Goal: Task Accomplishment & Management: Use online tool/utility

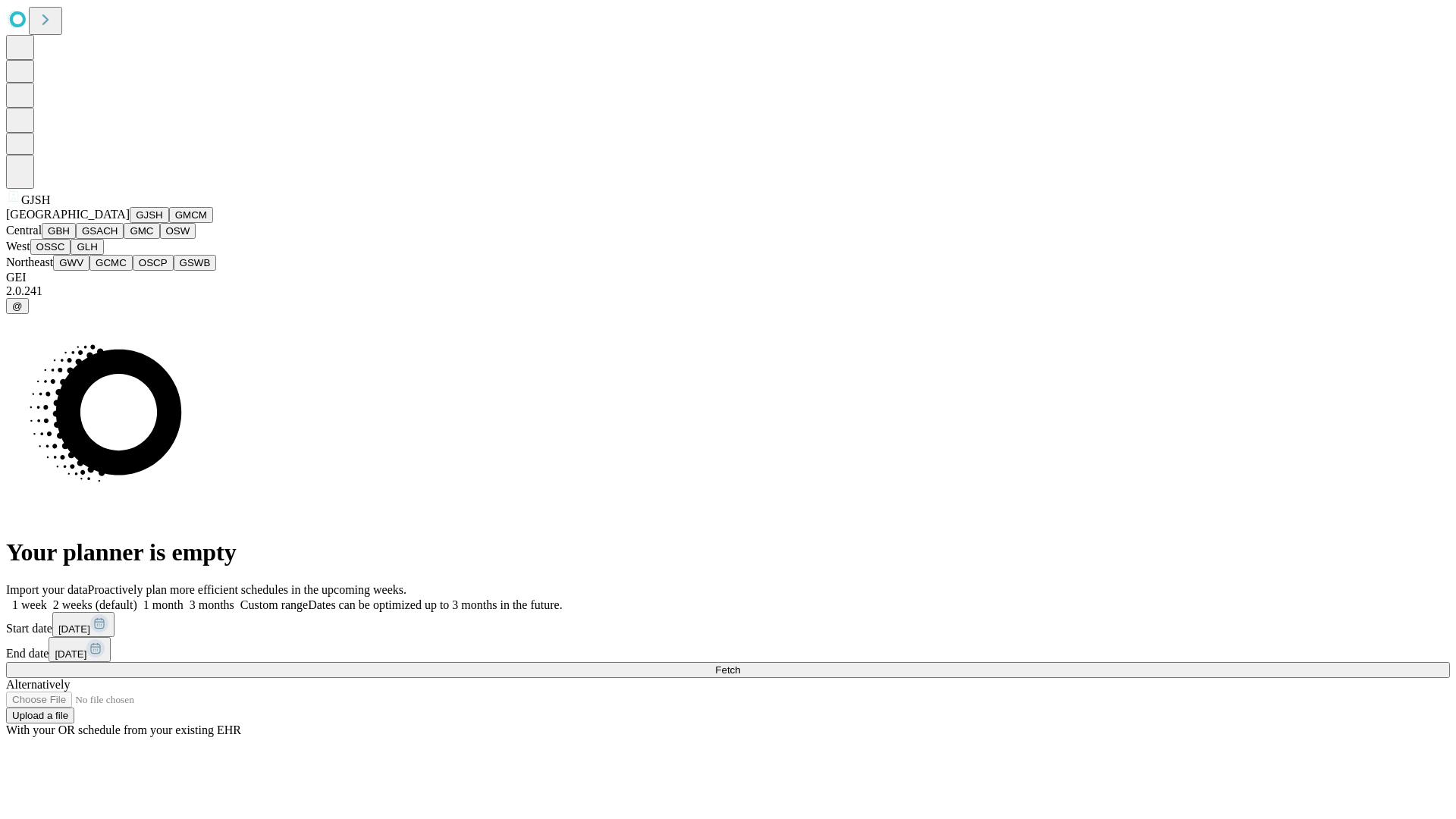
click at [130, 223] on button "GJSH" at bounding box center [149, 214] width 40 height 16
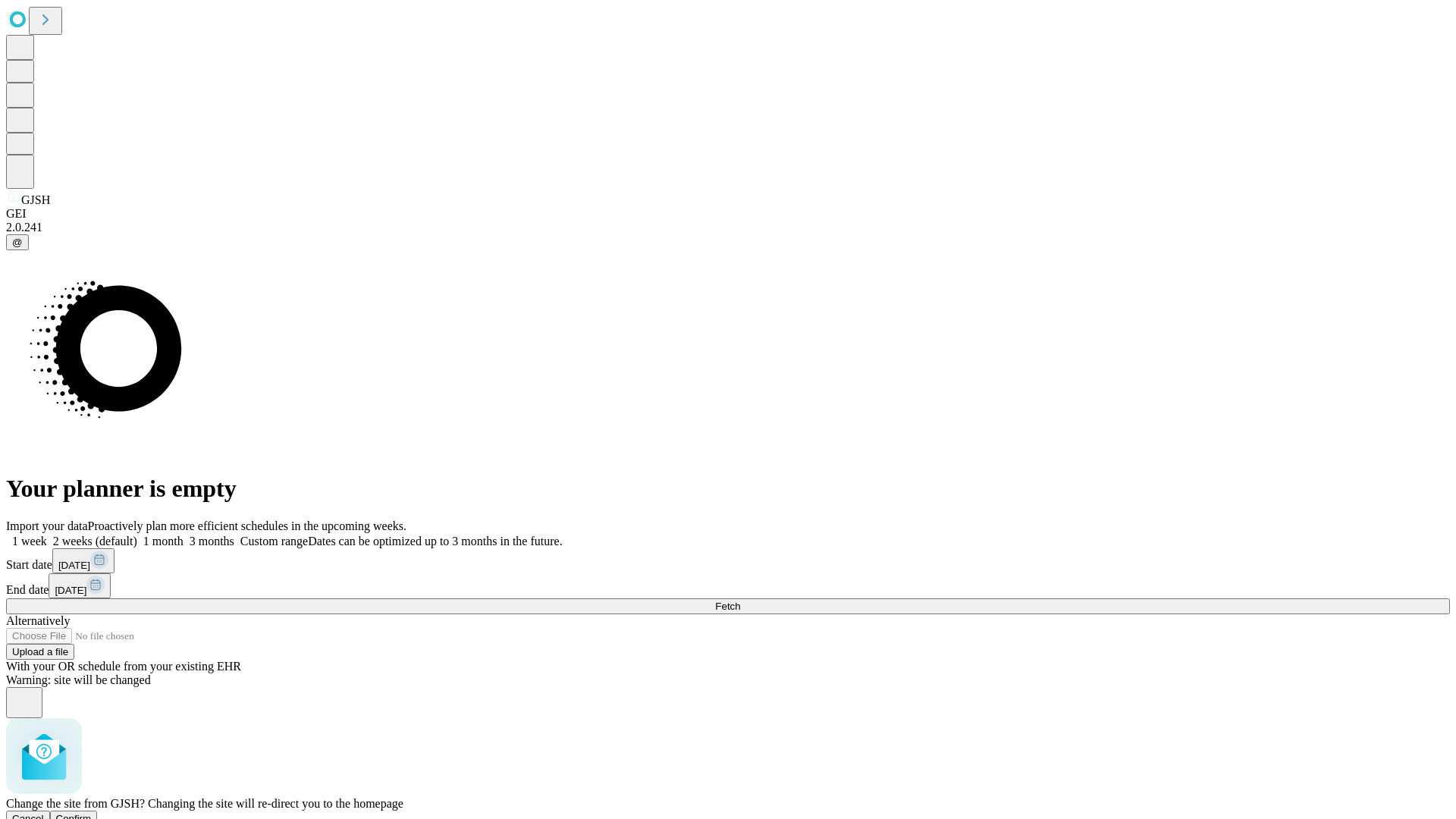
click at [92, 812] on span "Confirm" at bounding box center [74, 818] width 35 height 12
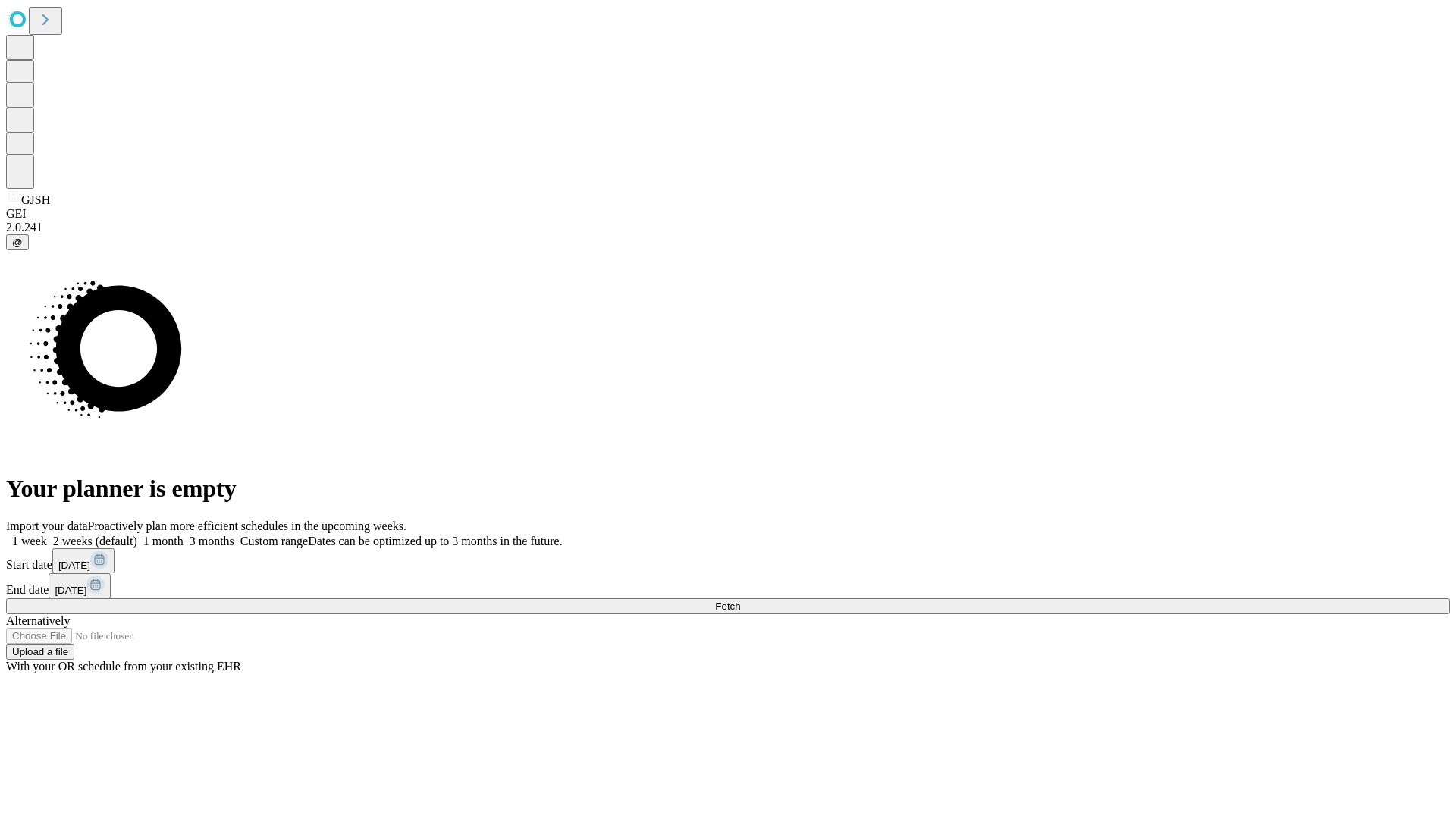
click at [137, 535] on label "2 weeks (default)" at bounding box center [92, 541] width 90 height 13
click at [740, 600] on span "Fetch" at bounding box center [728, 606] width 25 height 12
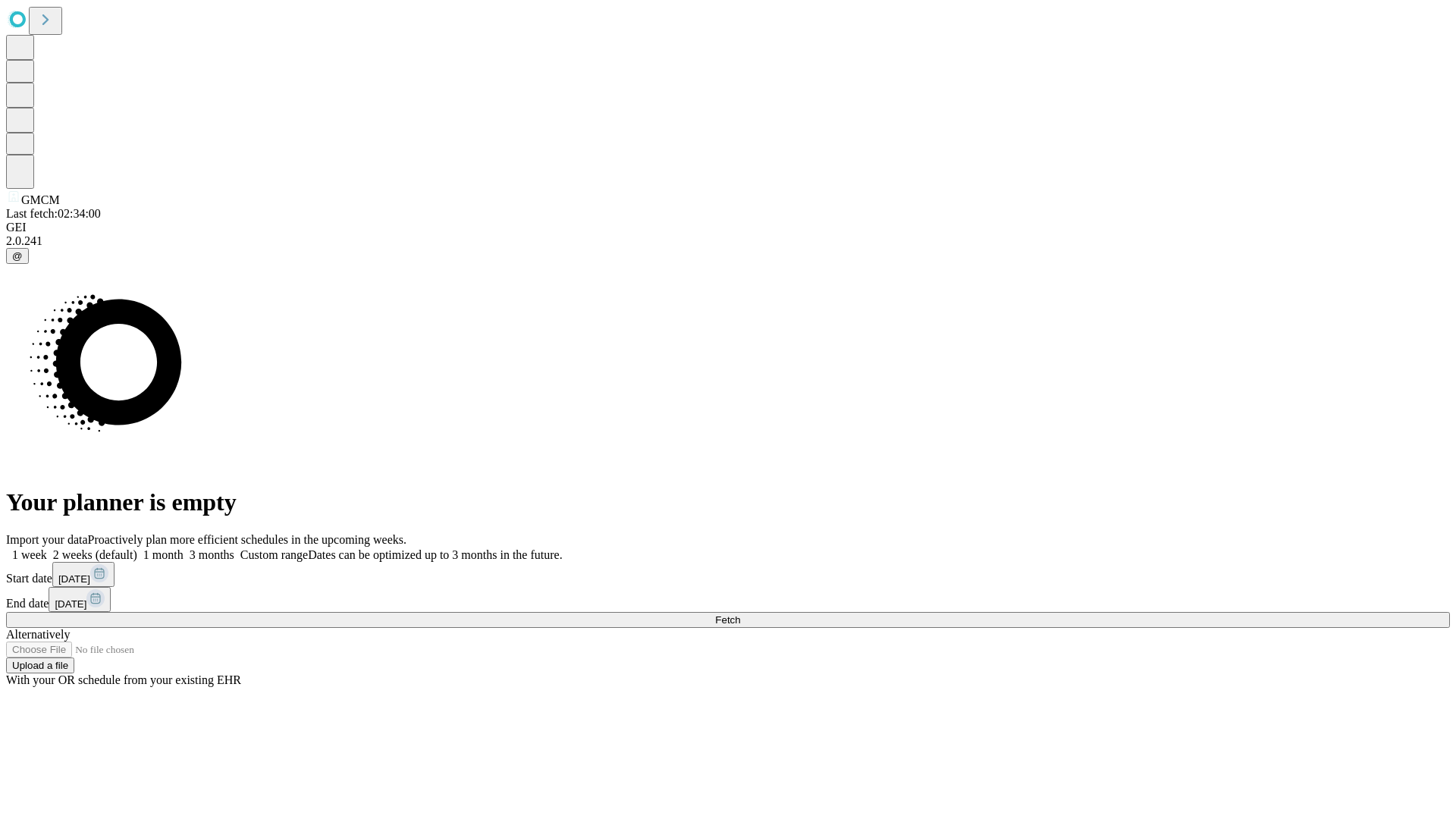
click at [137, 548] on label "2 weeks (default)" at bounding box center [92, 554] width 90 height 13
click at [740, 614] on span "Fetch" at bounding box center [728, 620] width 25 height 12
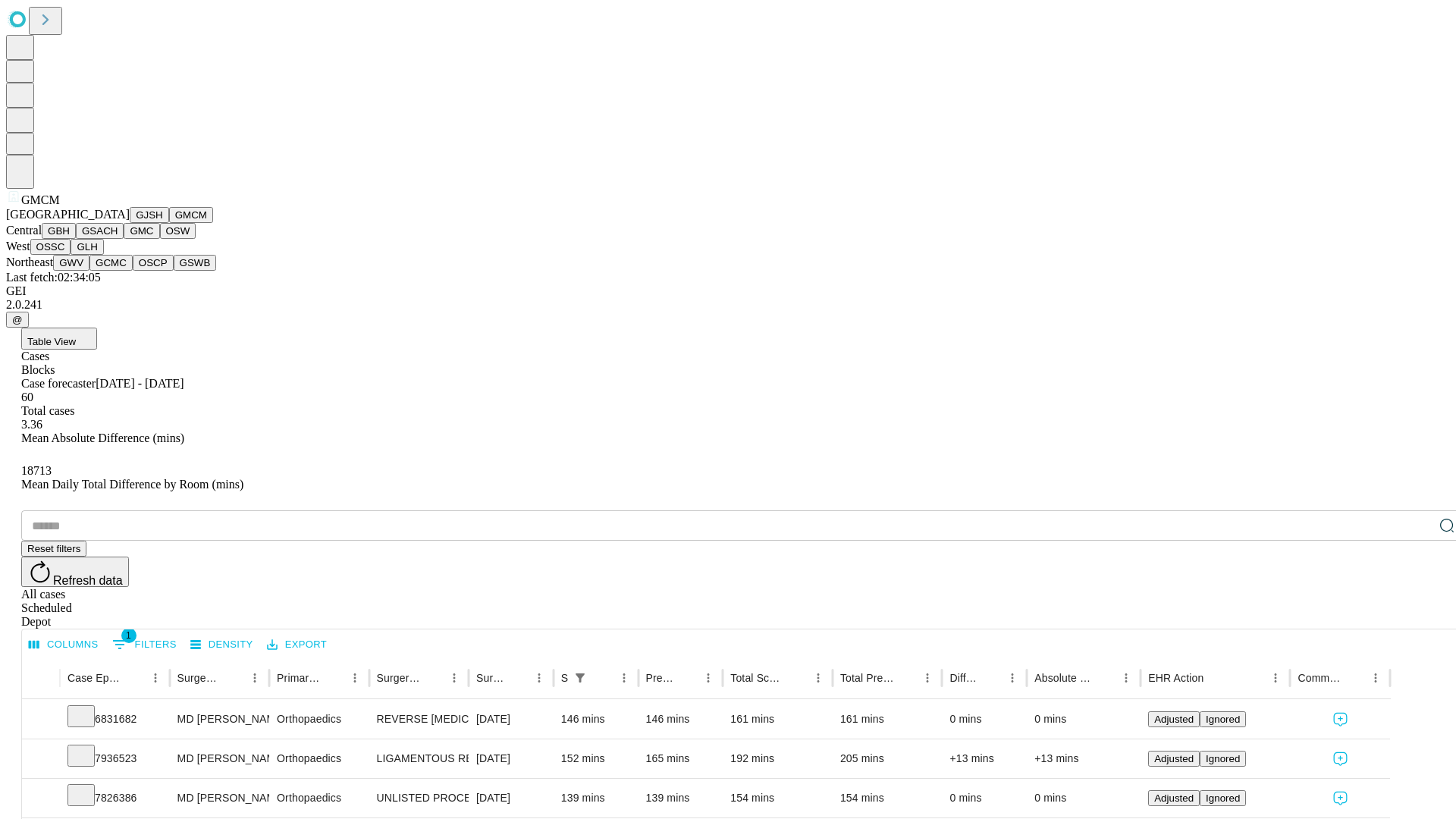
click at [76, 239] on button "GBH" at bounding box center [59, 230] width 34 height 16
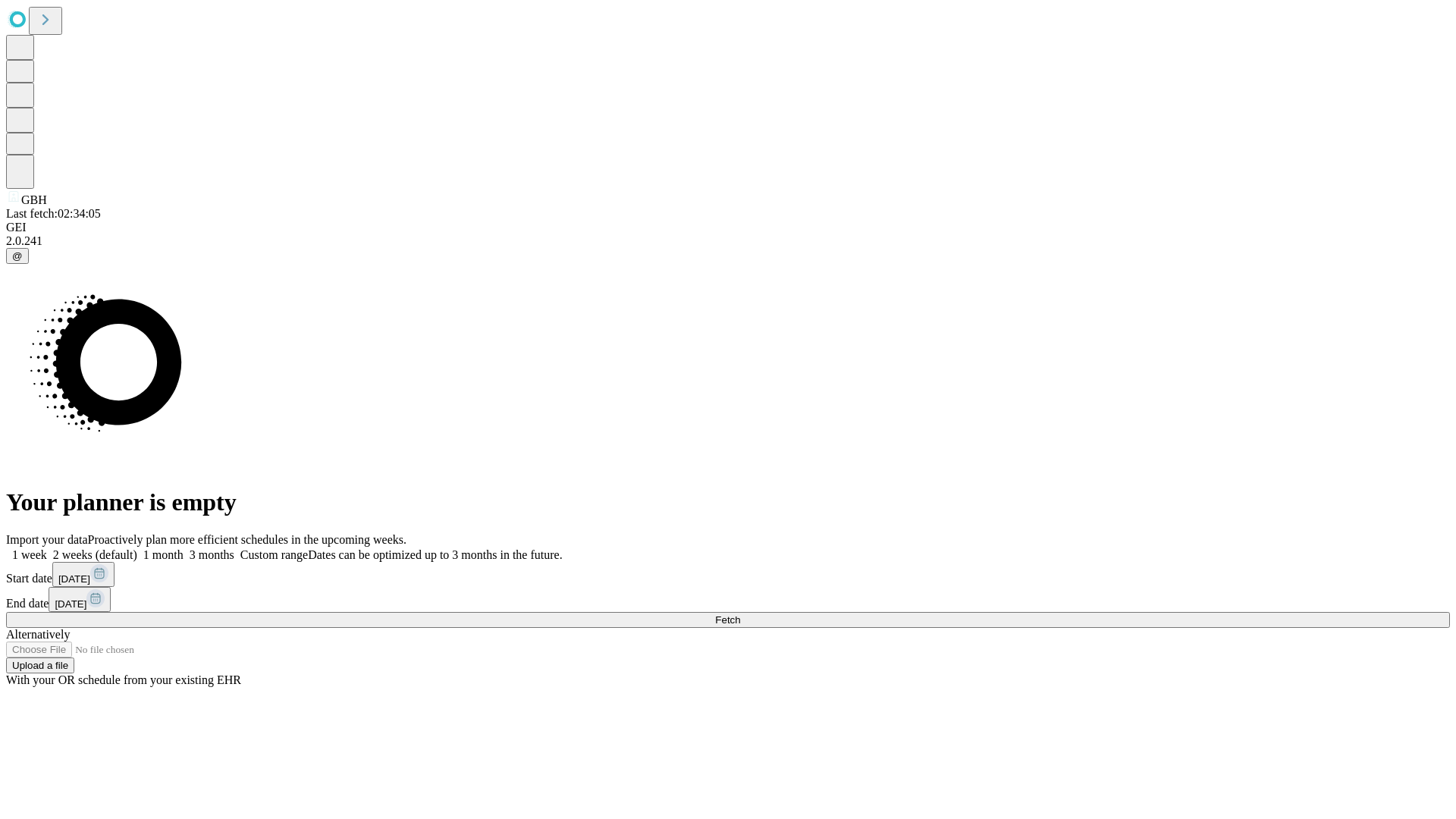
click at [137, 548] on label "2 weeks (default)" at bounding box center [92, 554] width 90 height 13
click at [740, 614] on span "Fetch" at bounding box center [728, 620] width 25 height 12
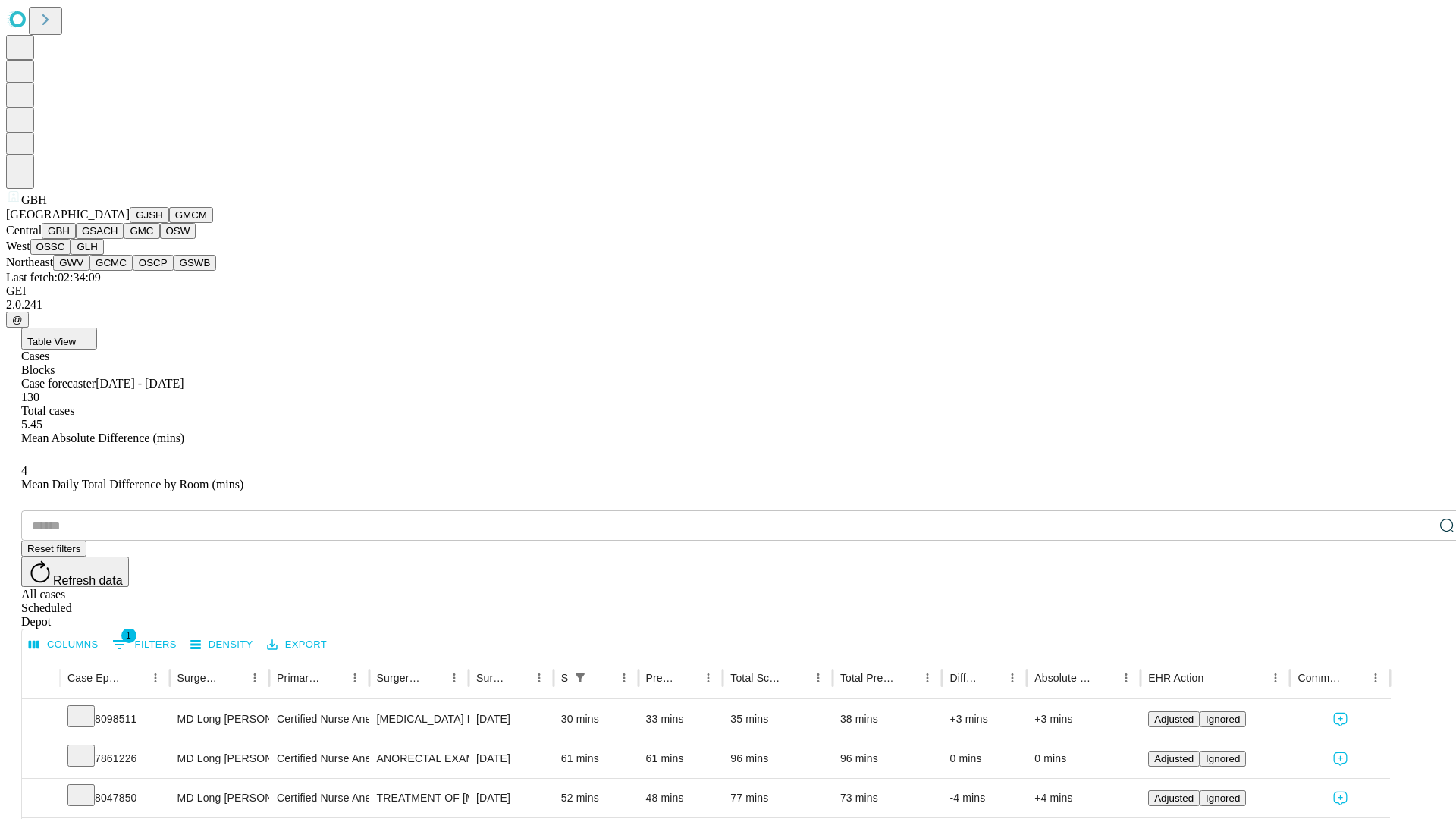
click at [118, 239] on button "GSACH" at bounding box center [99, 230] width 48 height 16
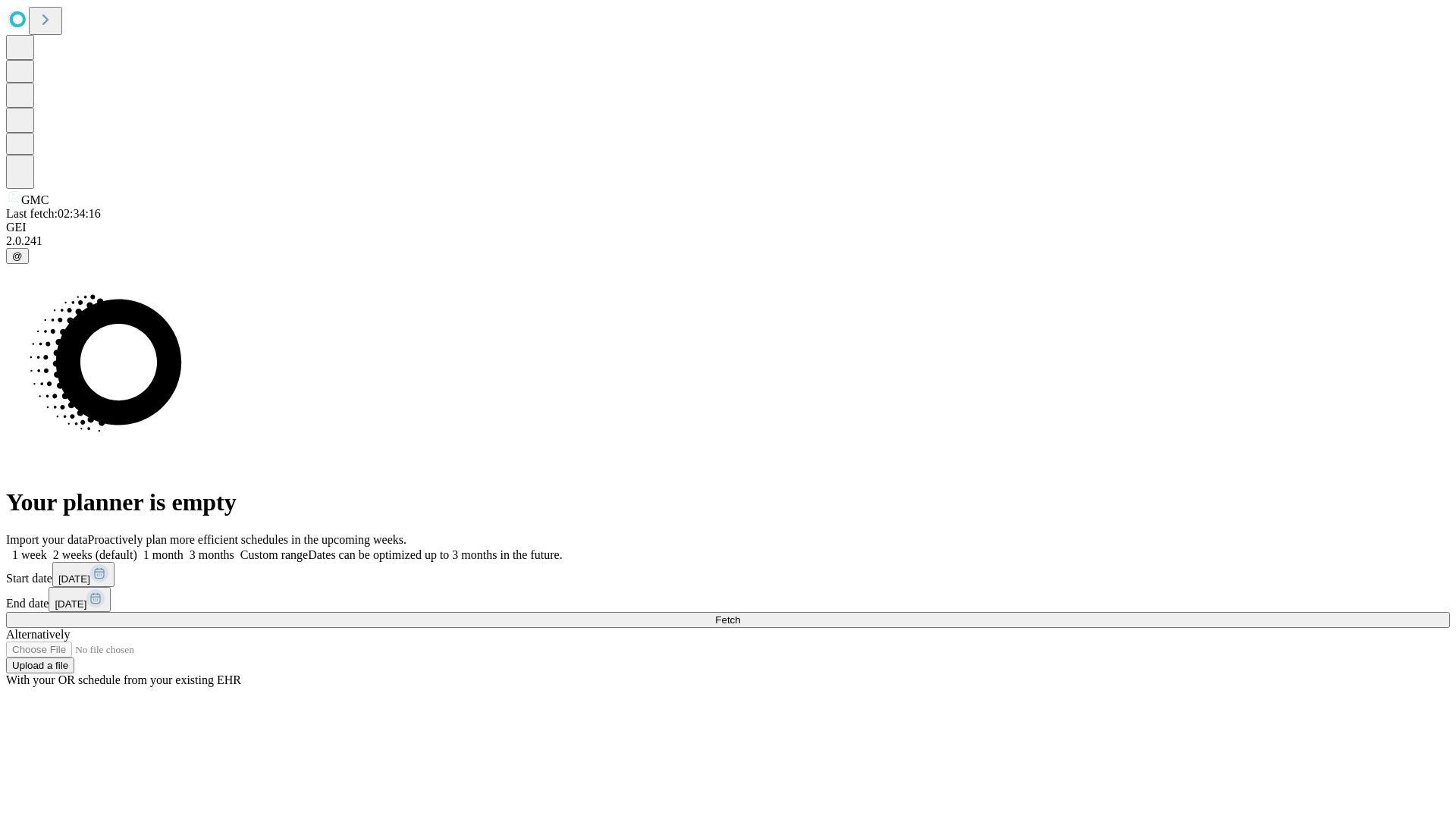
click at [740, 614] on span "Fetch" at bounding box center [728, 620] width 25 height 12
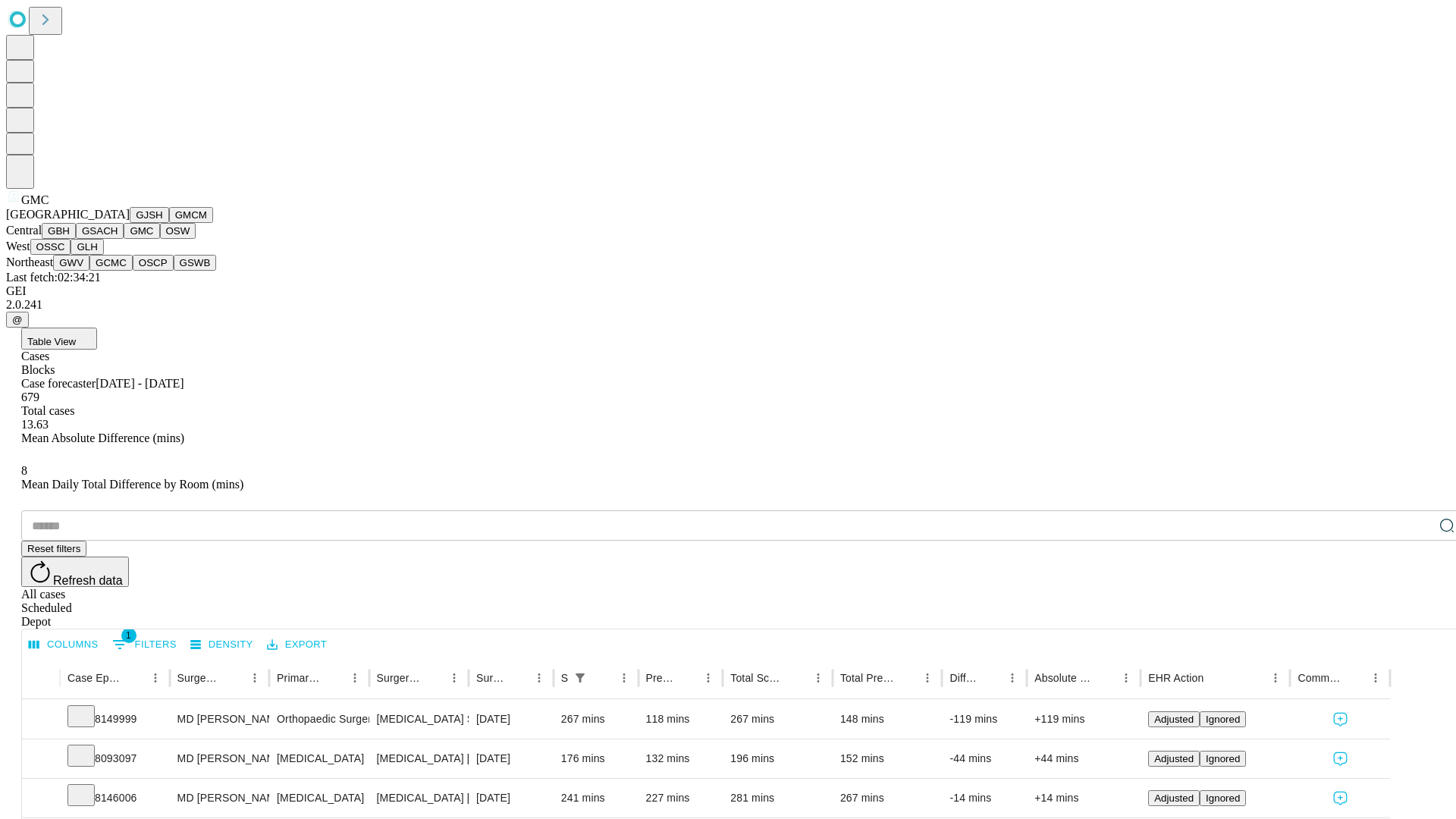
click at [160, 239] on button "OSW" at bounding box center [177, 230] width 36 height 16
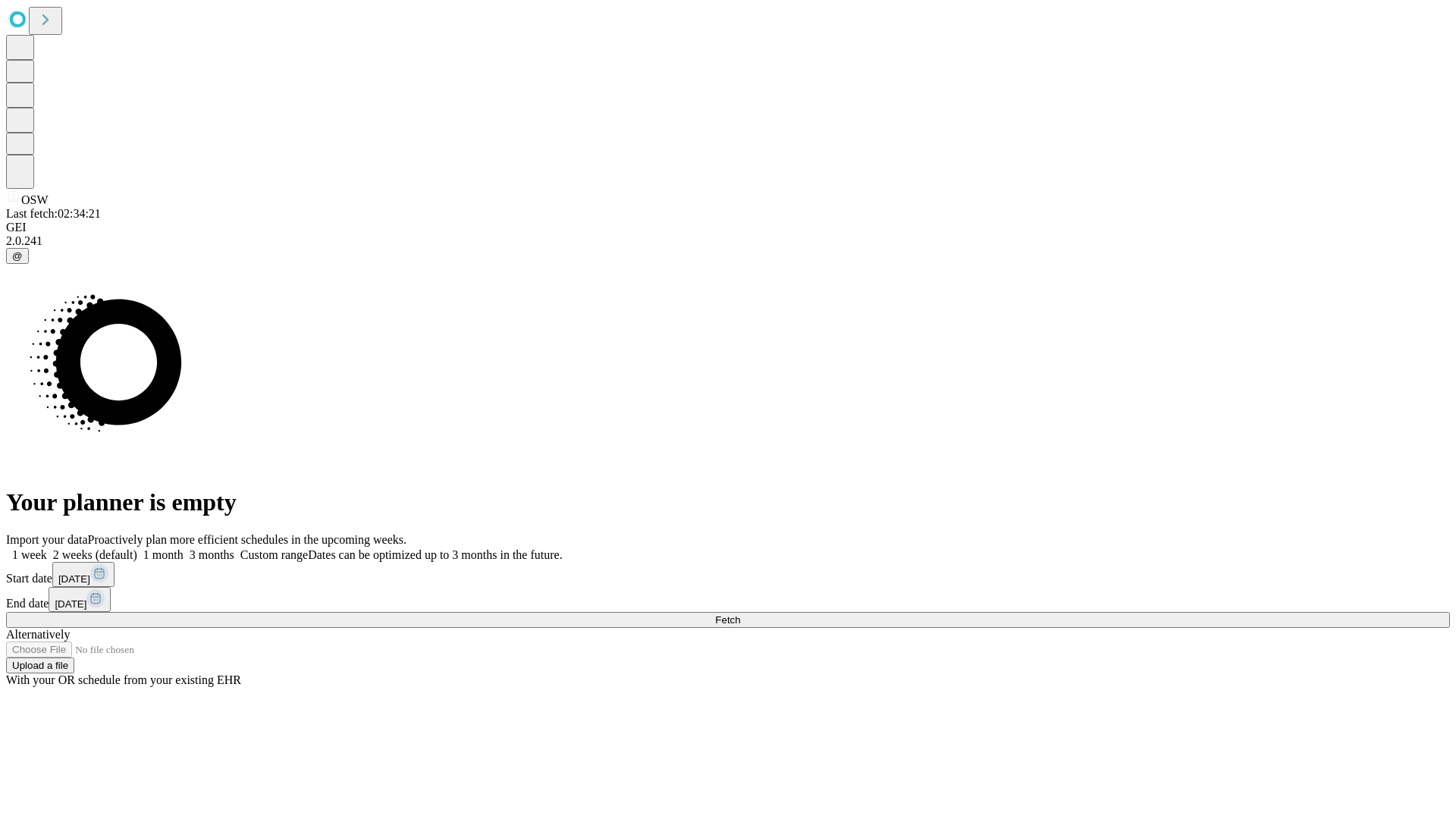
click at [137, 548] on label "2 weeks (default)" at bounding box center [92, 554] width 90 height 13
click at [740, 614] on span "Fetch" at bounding box center [728, 620] width 25 height 12
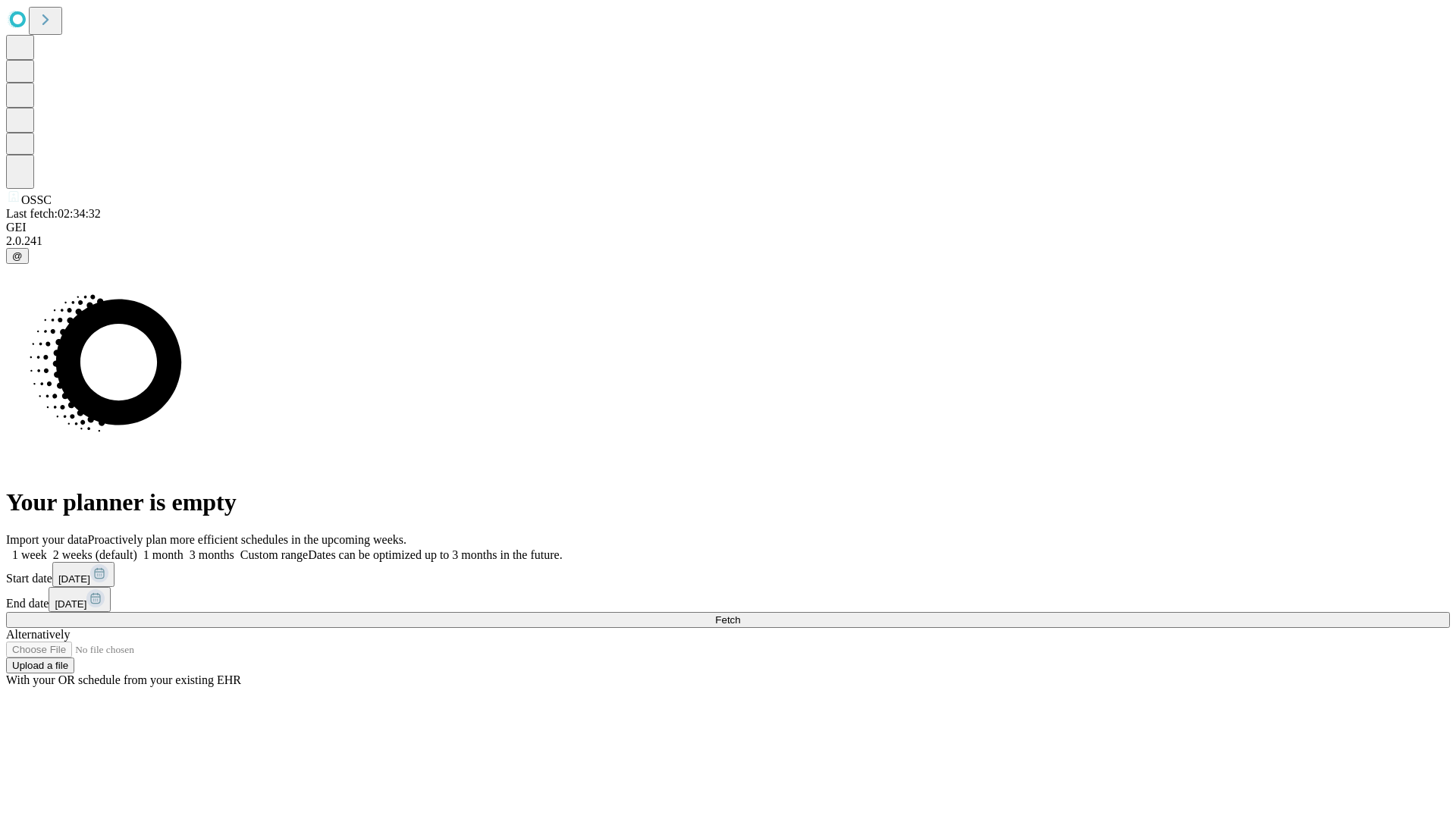
click at [137, 548] on label "2 weeks (default)" at bounding box center [92, 554] width 90 height 13
click at [740, 614] on span "Fetch" at bounding box center [728, 620] width 25 height 12
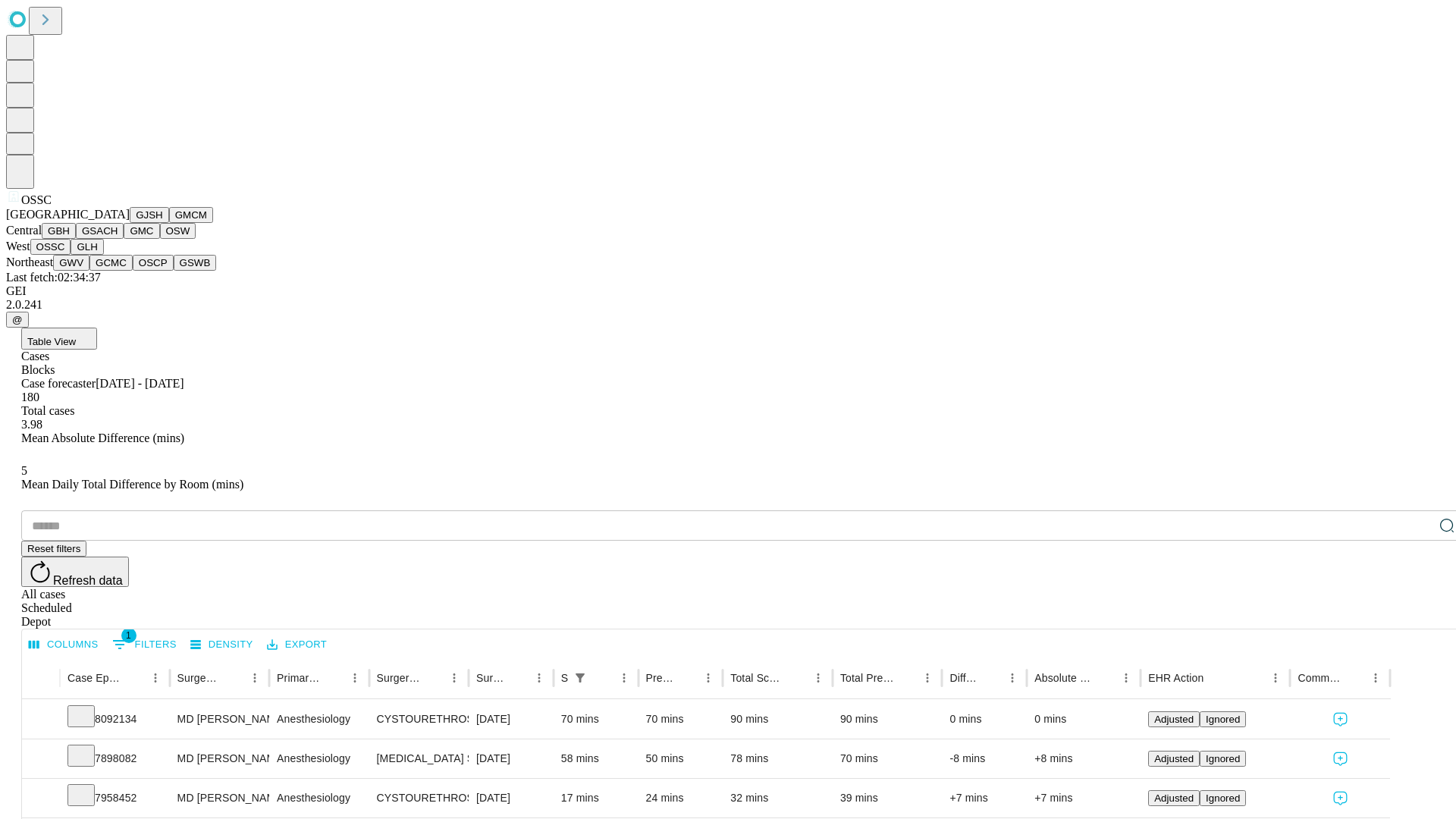
click at [103, 255] on button "GLH" at bounding box center [87, 246] width 33 height 16
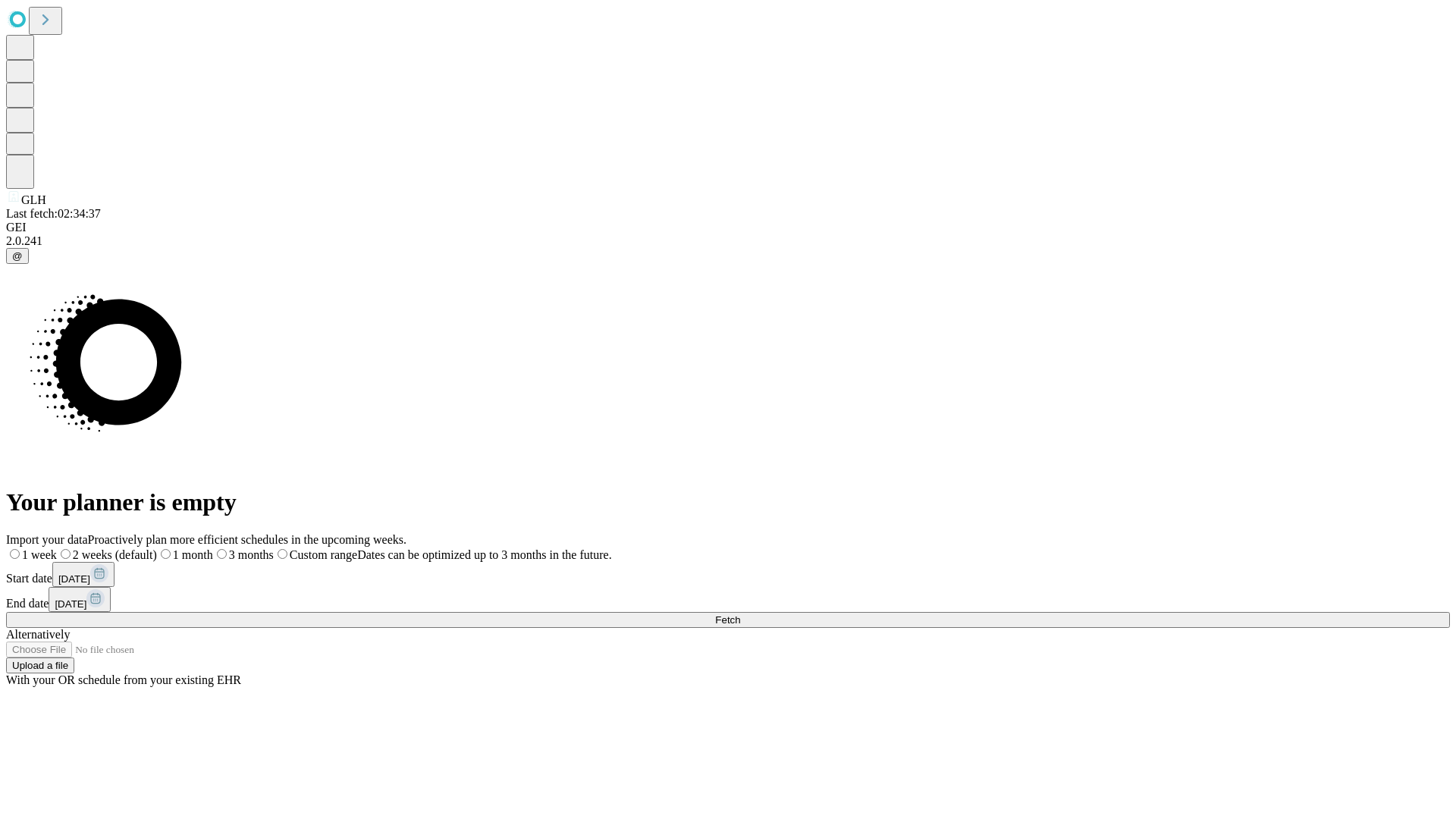
click at [157, 548] on label "2 weeks (default)" at bounding box center [107, 554] width 100 height 13
click at [740, 614] on span "Fetch" at bounding box center [728, 620] width 25 height 12
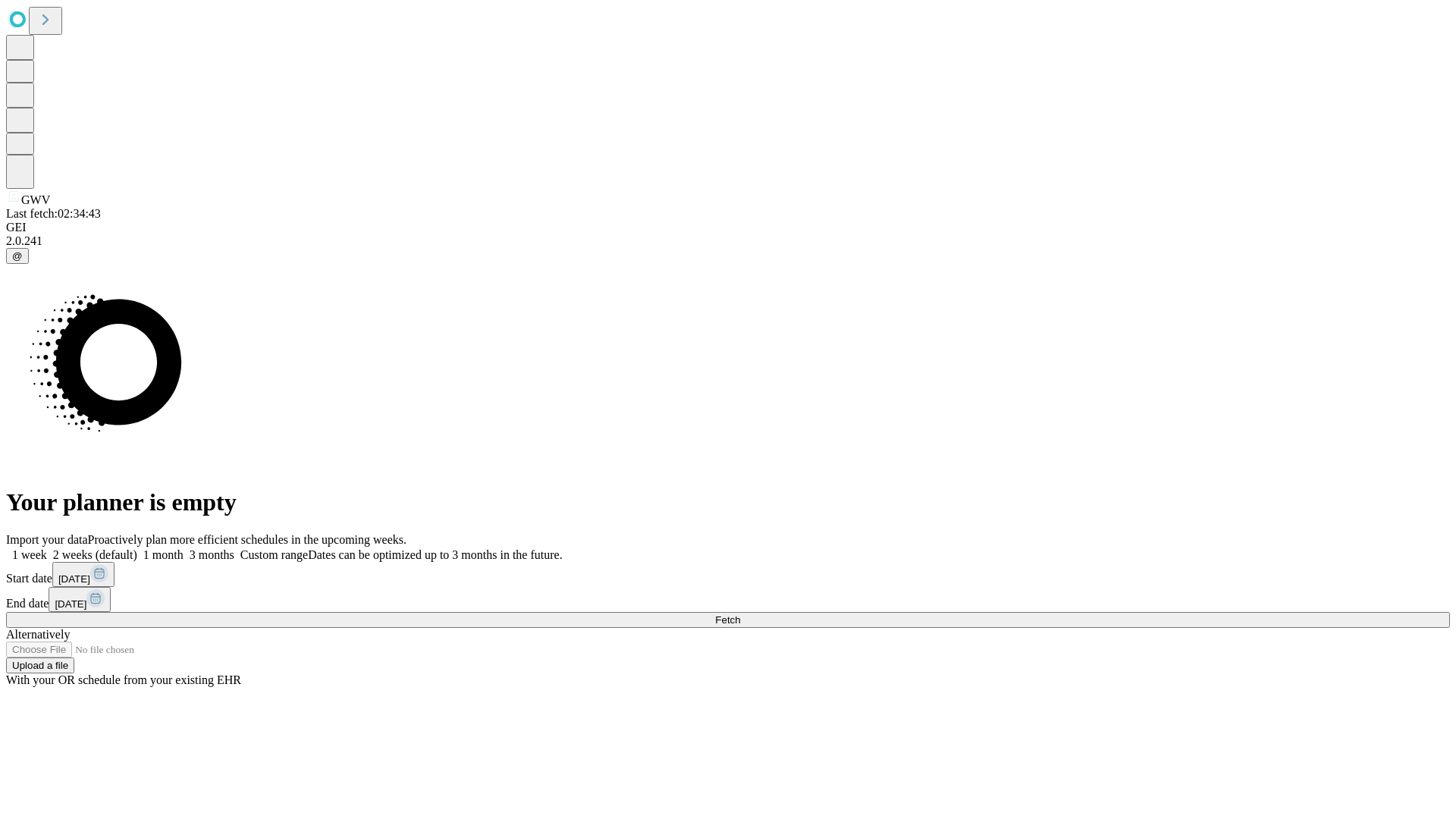
click at [137, 548] on label "2 weeks (default)" at bounding box center [92, 554] width 90 height 13
click at [740, 614] on span "Fetch" at bounding box center [728, 620] width 25 height 12
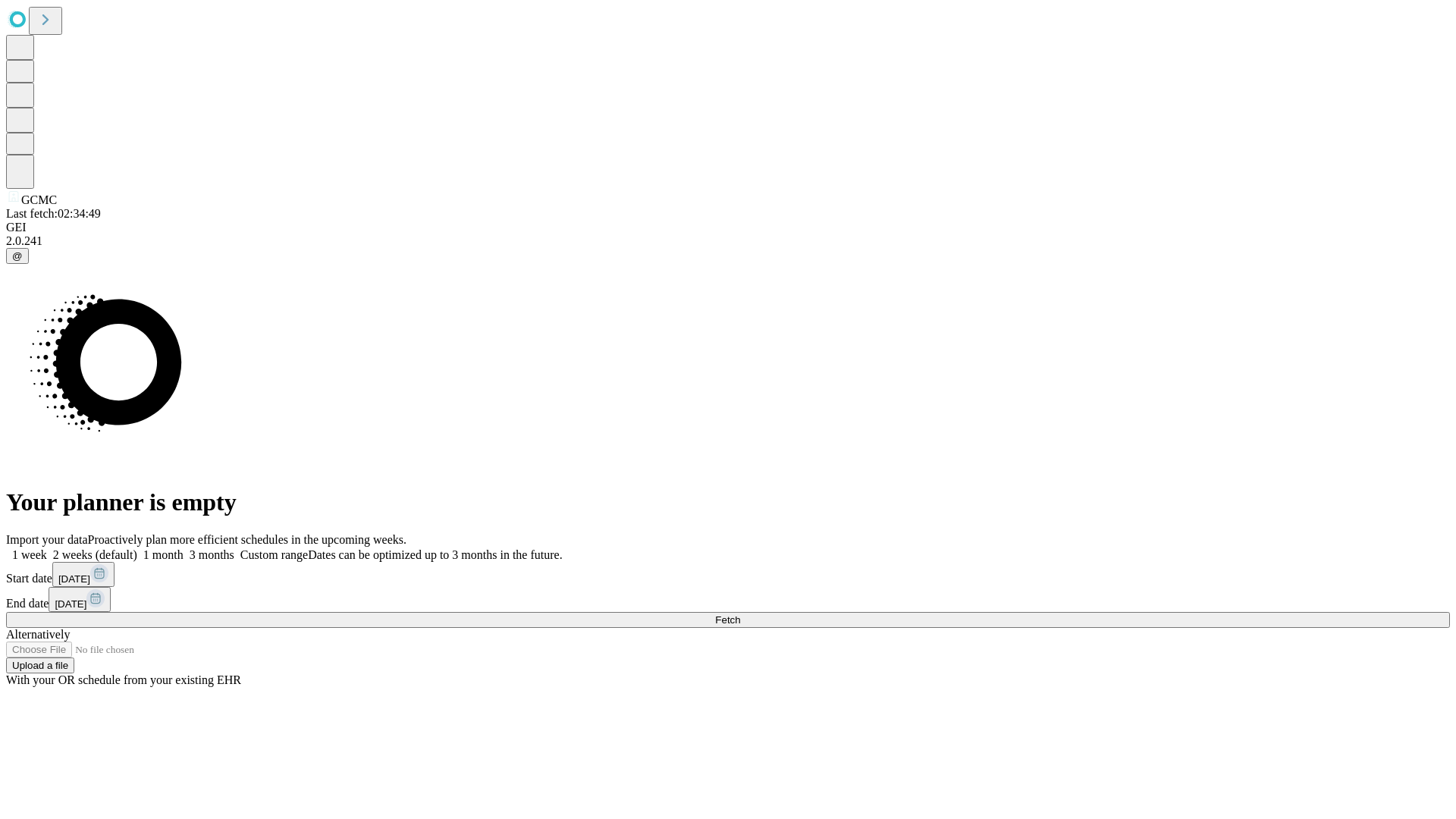
click at [137, 548] on label "2 weeks (default)" at bounding box center [92, 554] width 90 height 13
click at [740, 614] on span "Fetch" at bounding box center [728, 620] width 25 height 12
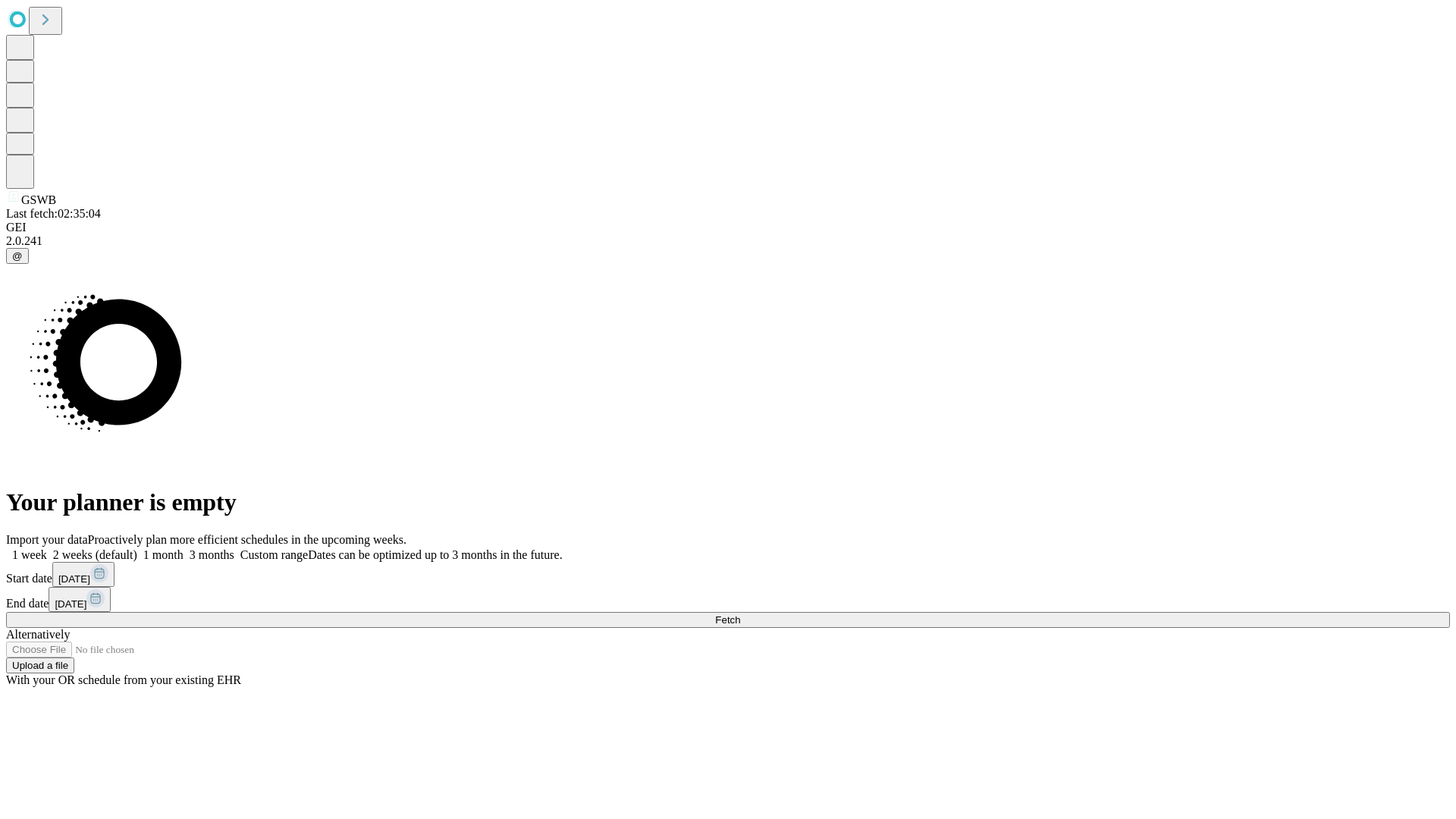
click at [137, 548] on label "2 weeks (default)" at bounding box center [92, 554] width 90 height 13
click at [740, 614] on span "Fetch" at bounding box center [728, 620] width 25 height 12
